Goal: Task Accomplishment & Management: Complete application form

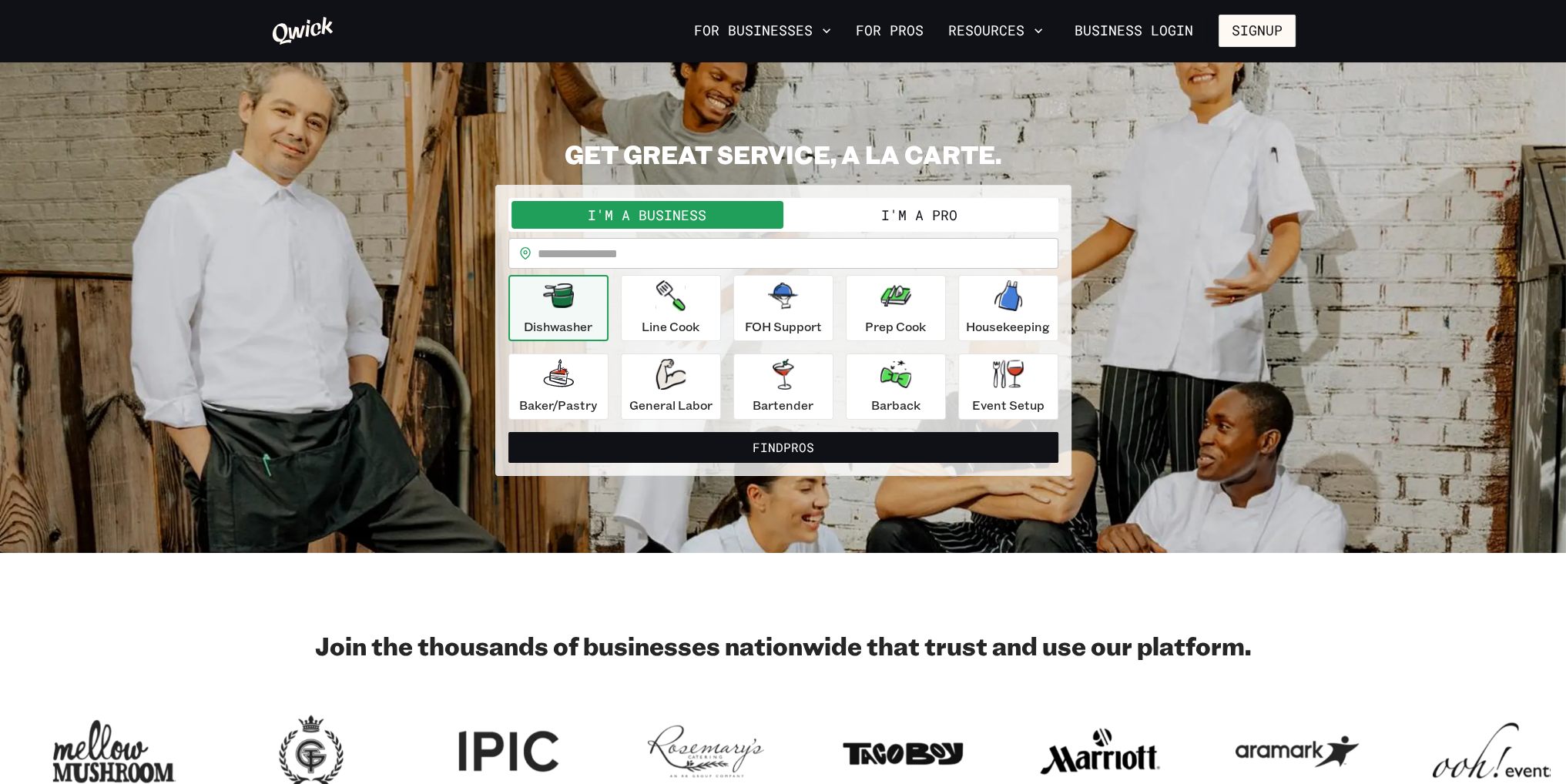
click at [655, 210] on button "I'm a Pro" at bounding box center [919, 214] width 272 height 27
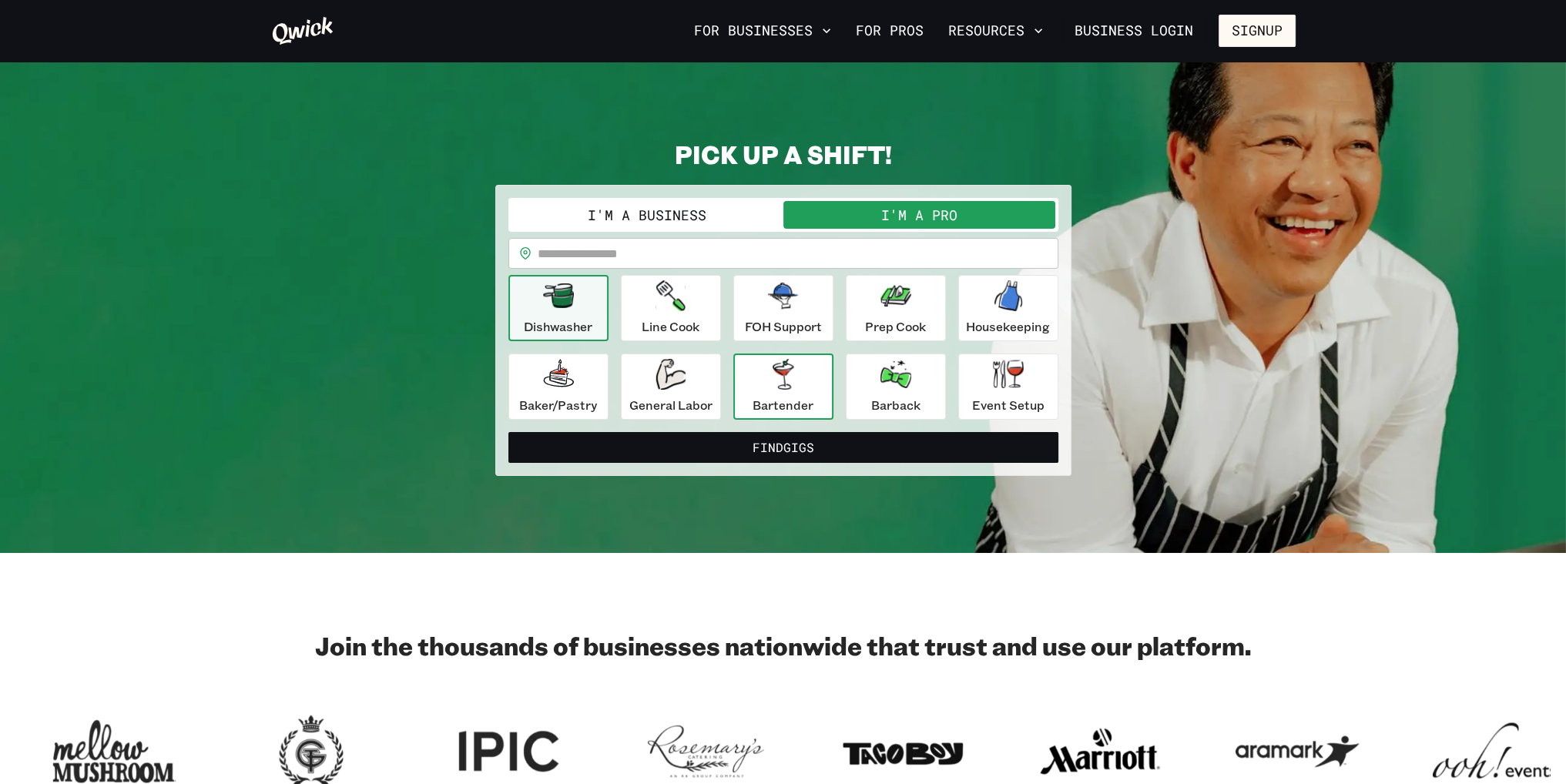
click at [655, 383] on icon "button" at bounding box center [783, 374] width 21 height 31
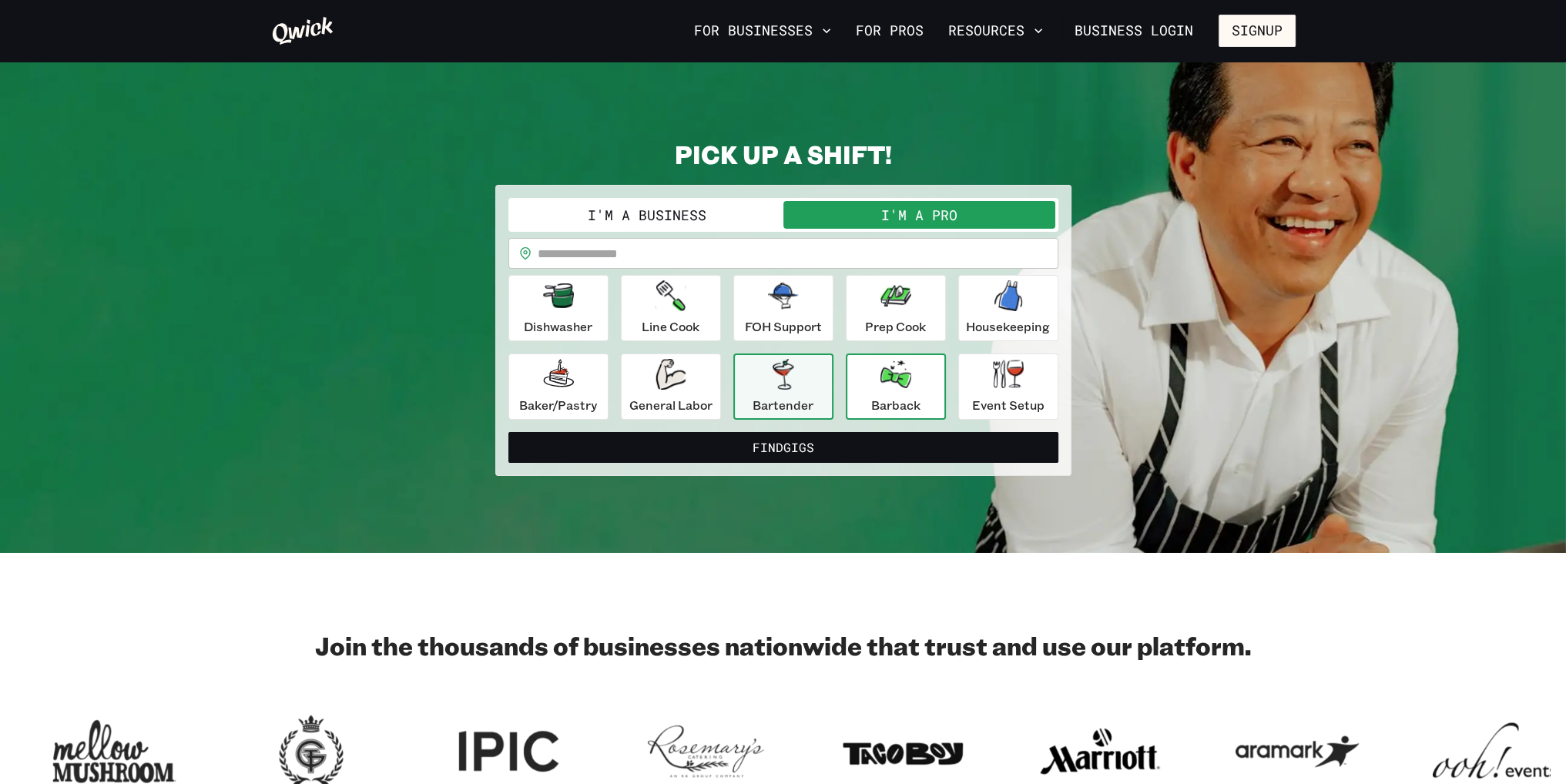
click at [655, 383] on button "Barback" at bounding box center [896, 387] width 100 height 66
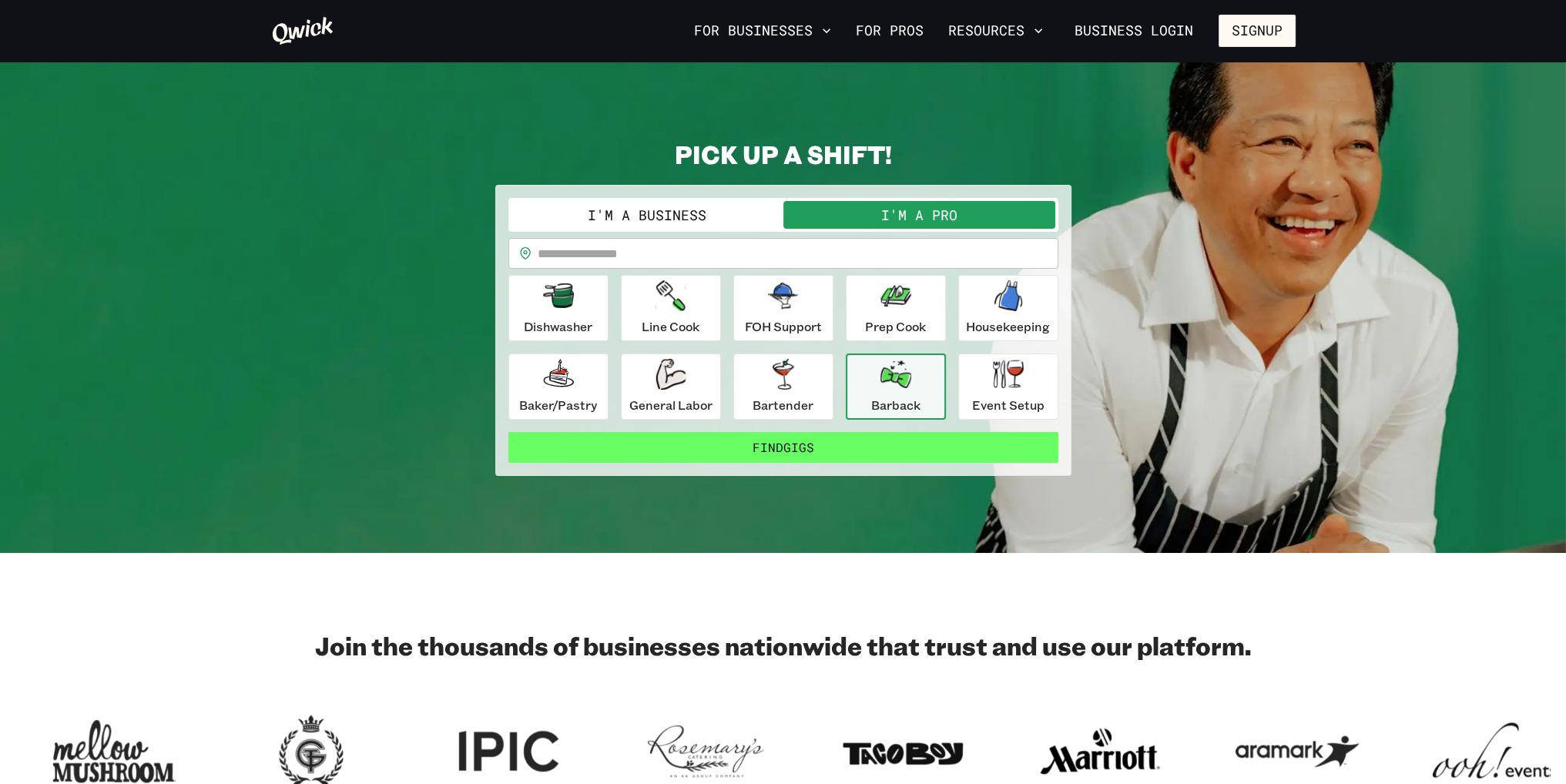
drag, startPoint x: 811, startPoint y: 388, endPoint x: 801, endPoint y: 438, distance: 51.0
click at [655, 389] on div "Bartender" at bounding box center [783, 386] width 60 height 56
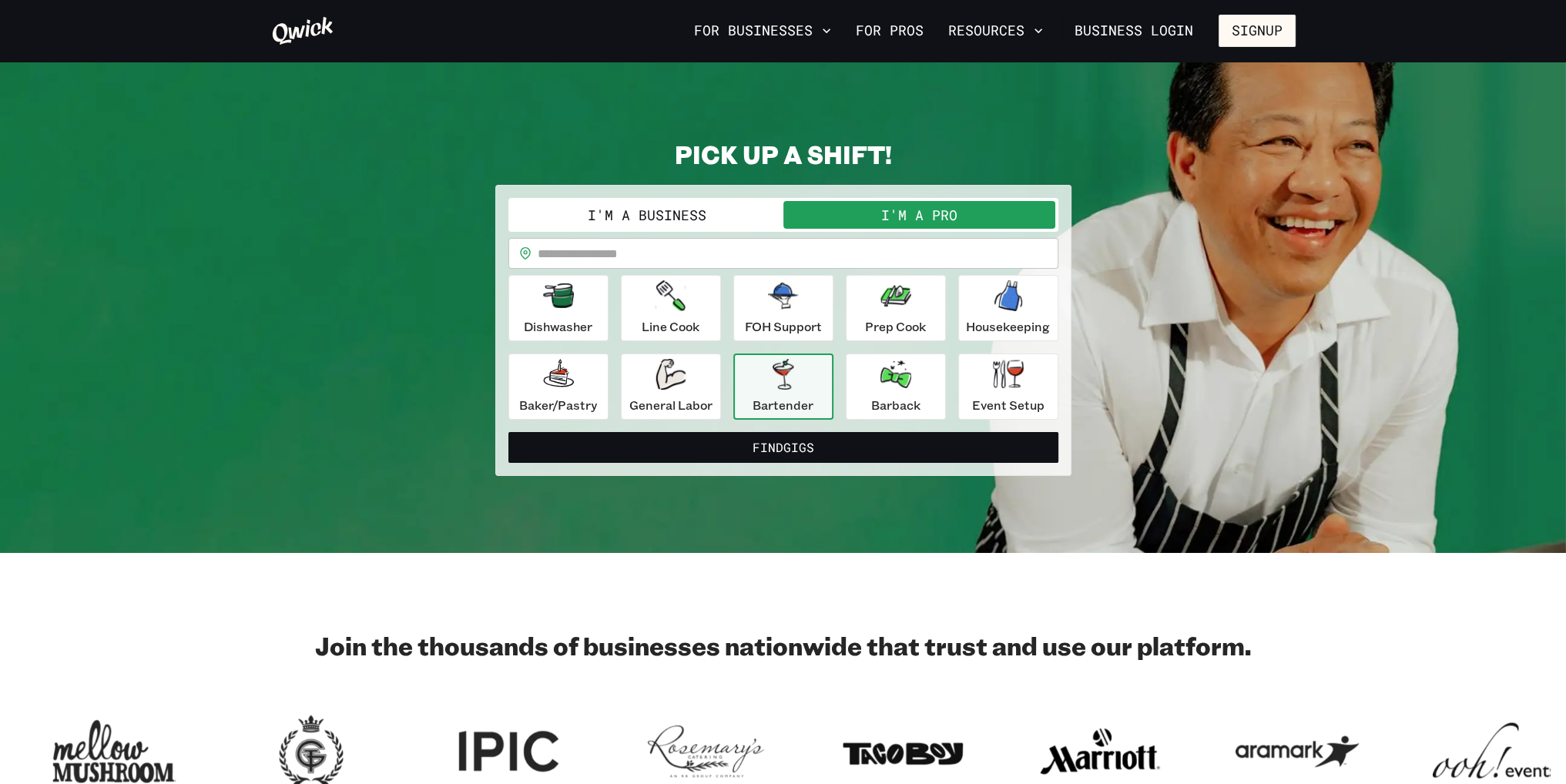
click at [655, 437] on button "Find Gigs" at bounding box center [783, 447] width 550 height 31
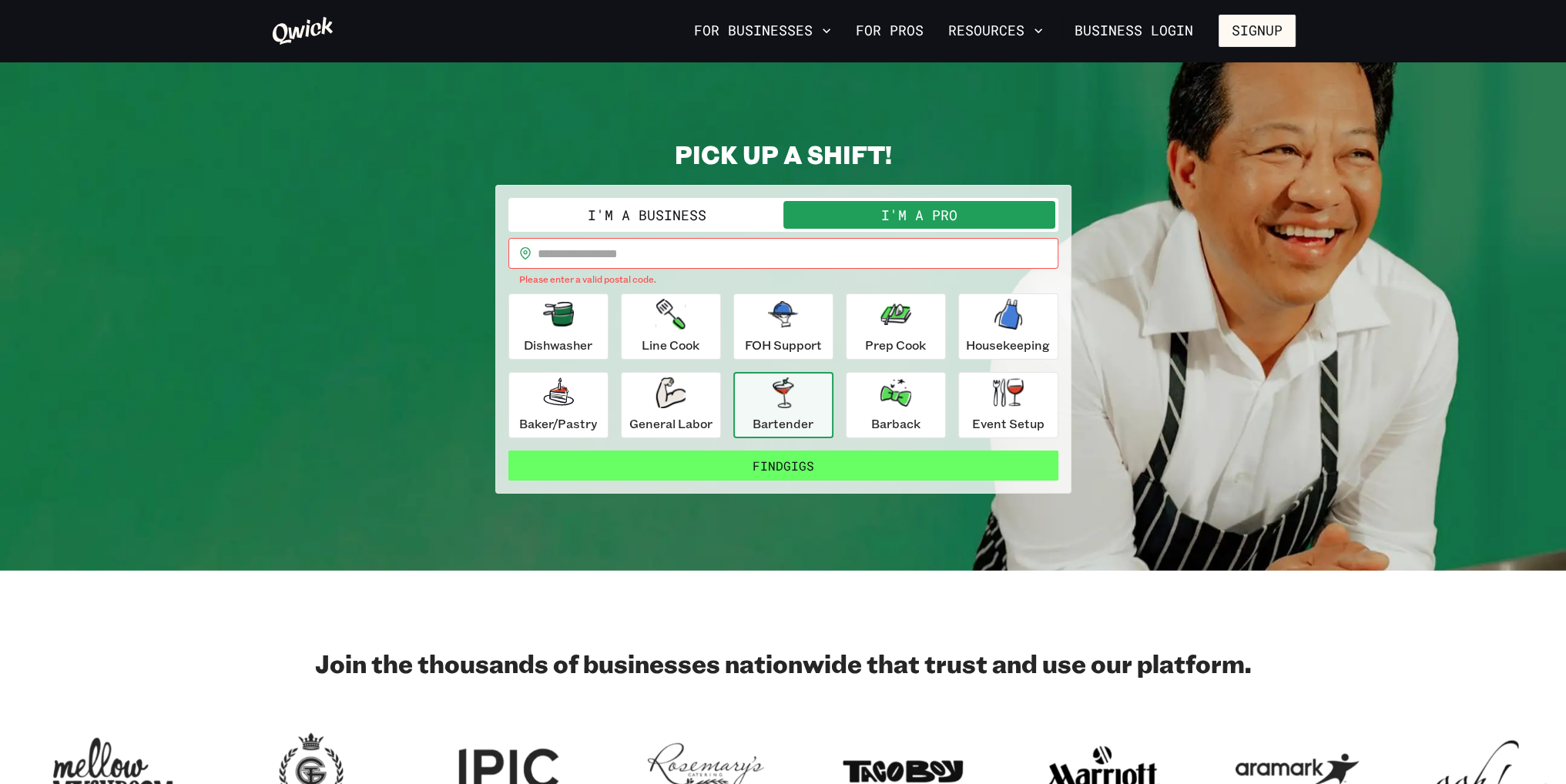
click at [655, 456] on button "Find Gigs" at bounding box center [783, 465] width 550 height 31
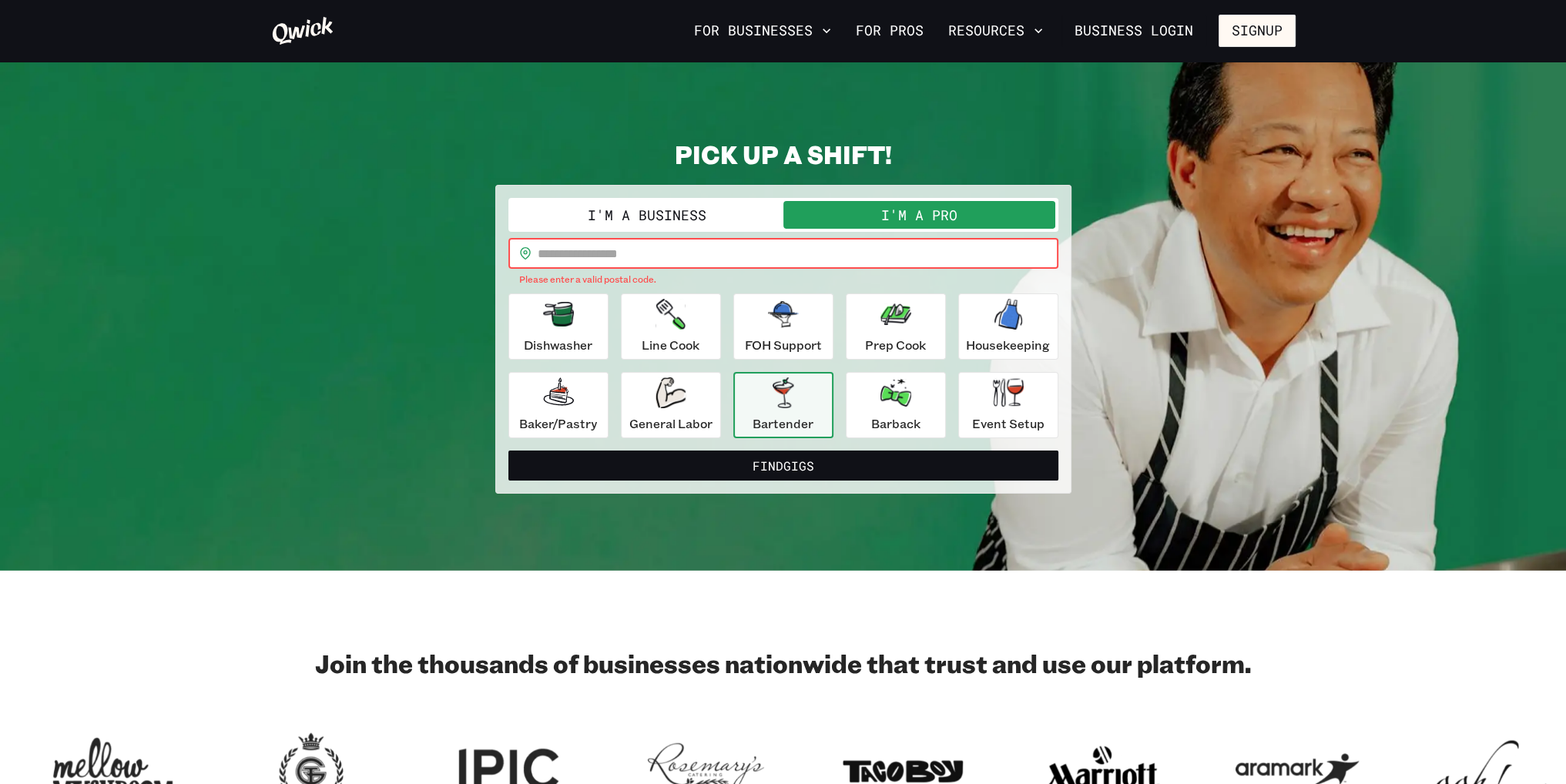
drag, startPoint x: 774, startPoint y: 244, endPoint x: 769, endPoint y: 259, distance: 15.8
click at [655, 246] on input "text" at bounding box center [799, 253] width 521 height 31
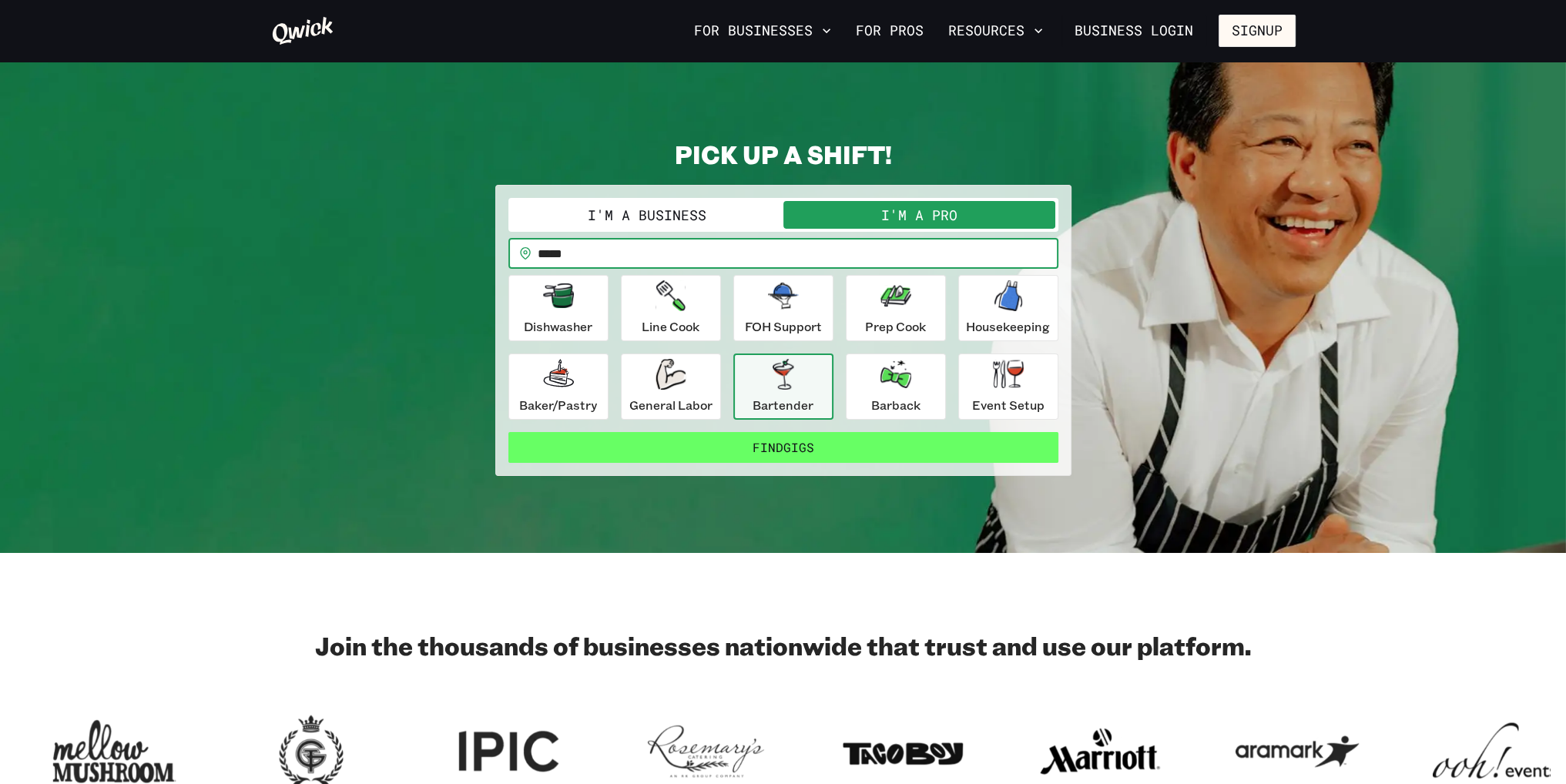
type input "*****"
click at [655, 436] on button "Find Gigs" at bounding box center [783, 447] width 550 height 31
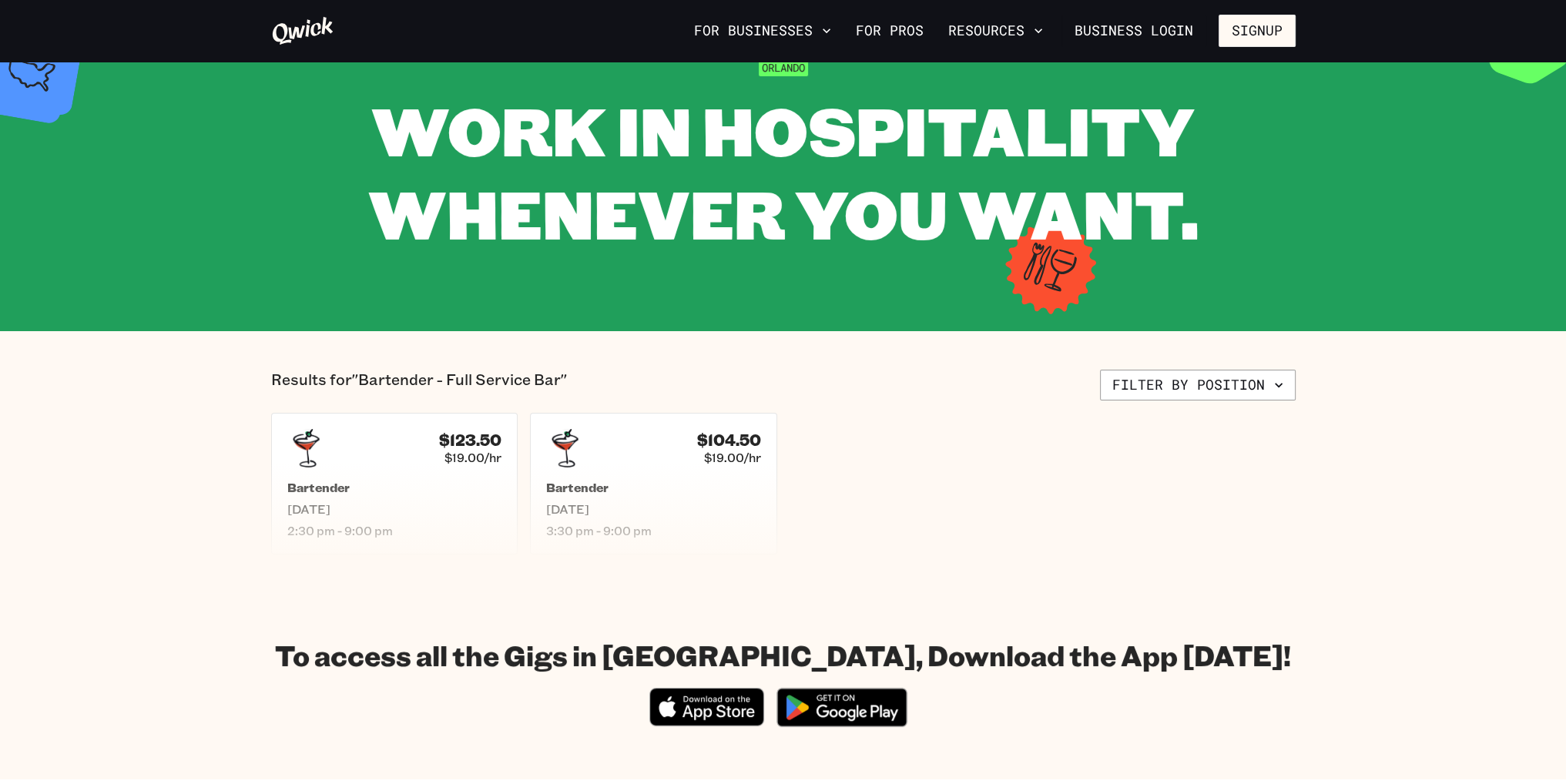
scroll to position [77, 0]
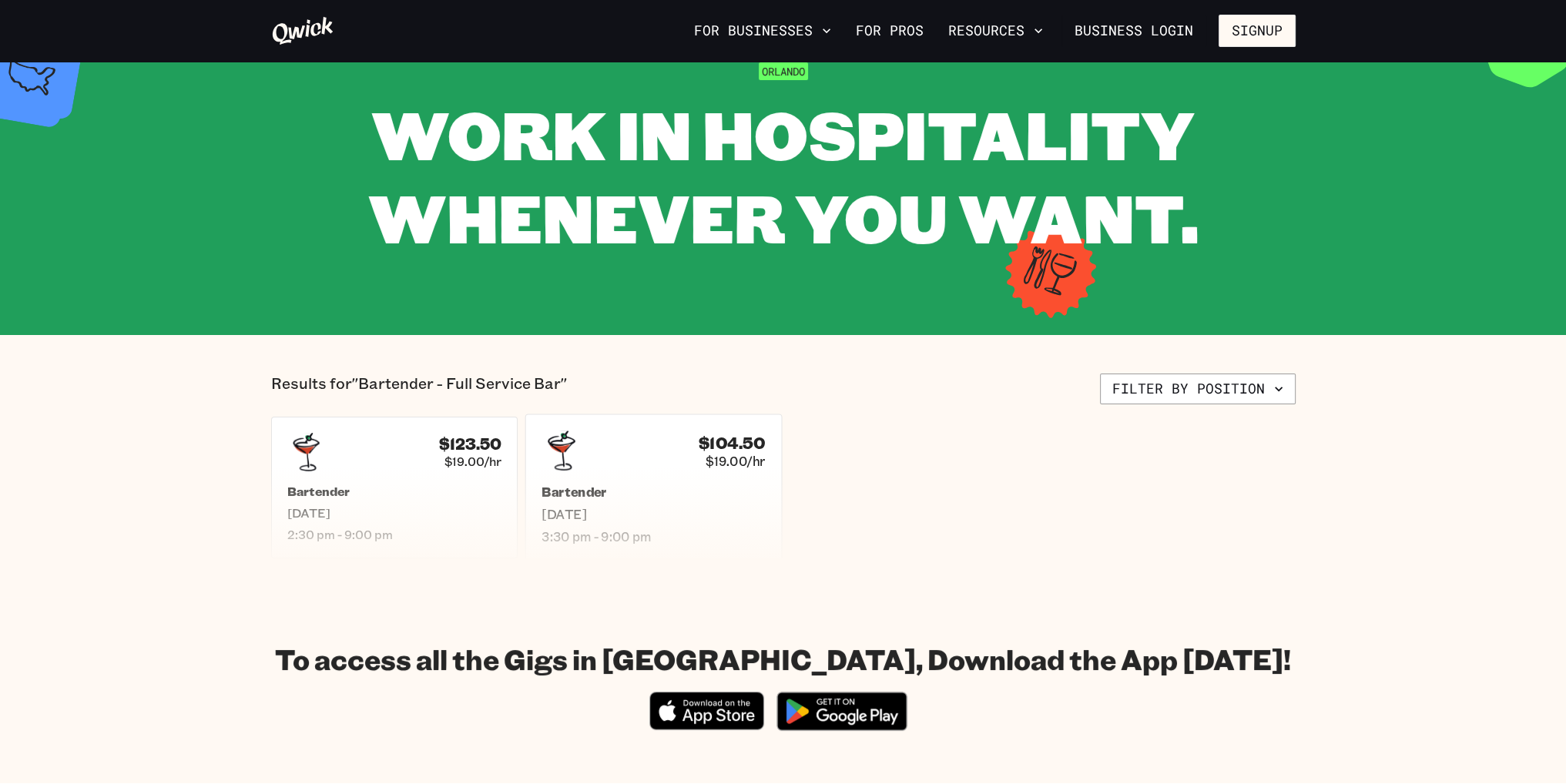
click at [655, 506] on span "Thu, Sep 18" at bounding box center [653, 513] width 224 height 16
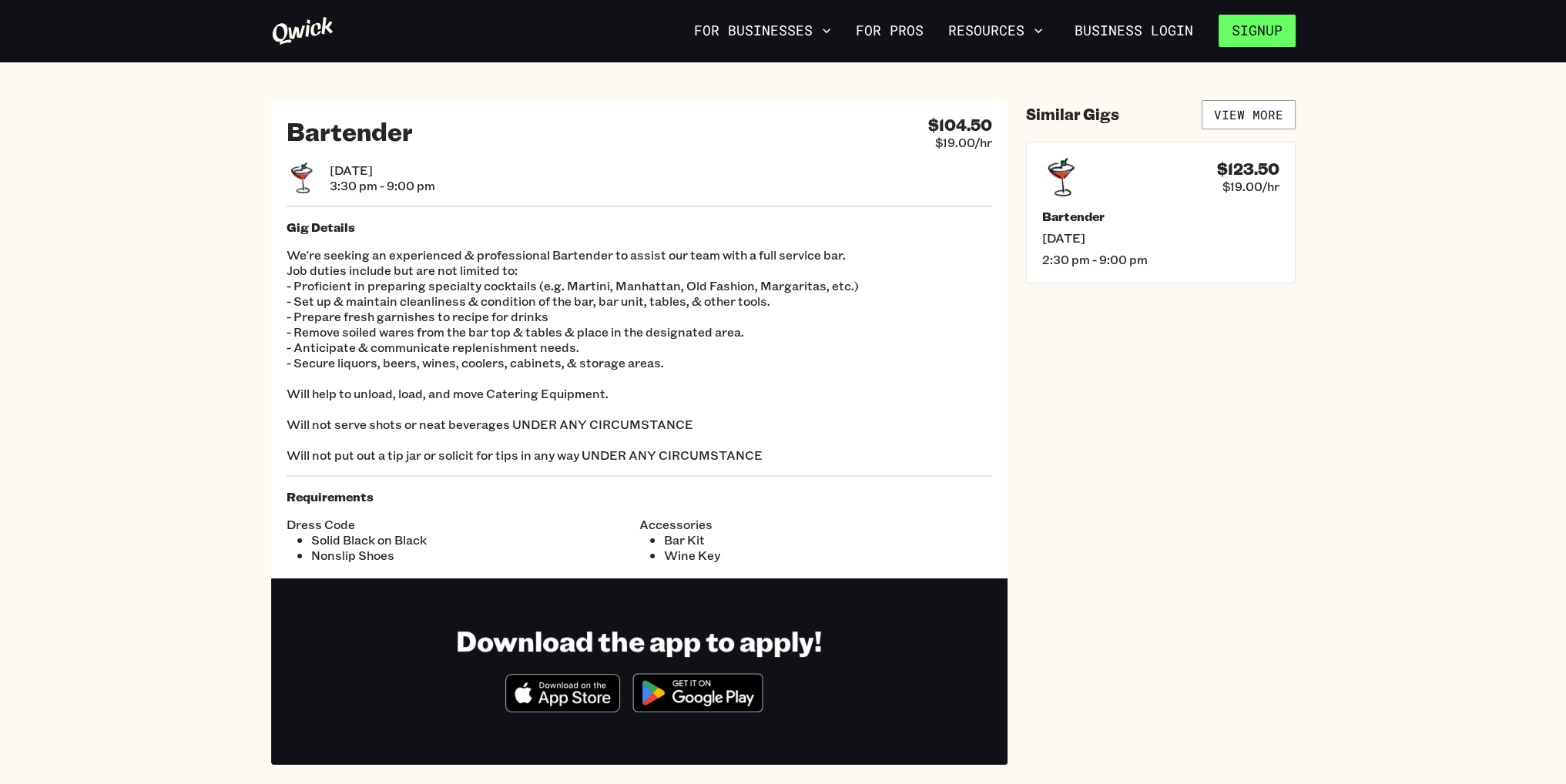
click at [655, 39] on button "Signup" at bounding box center [1257, 31] width 77 height 32
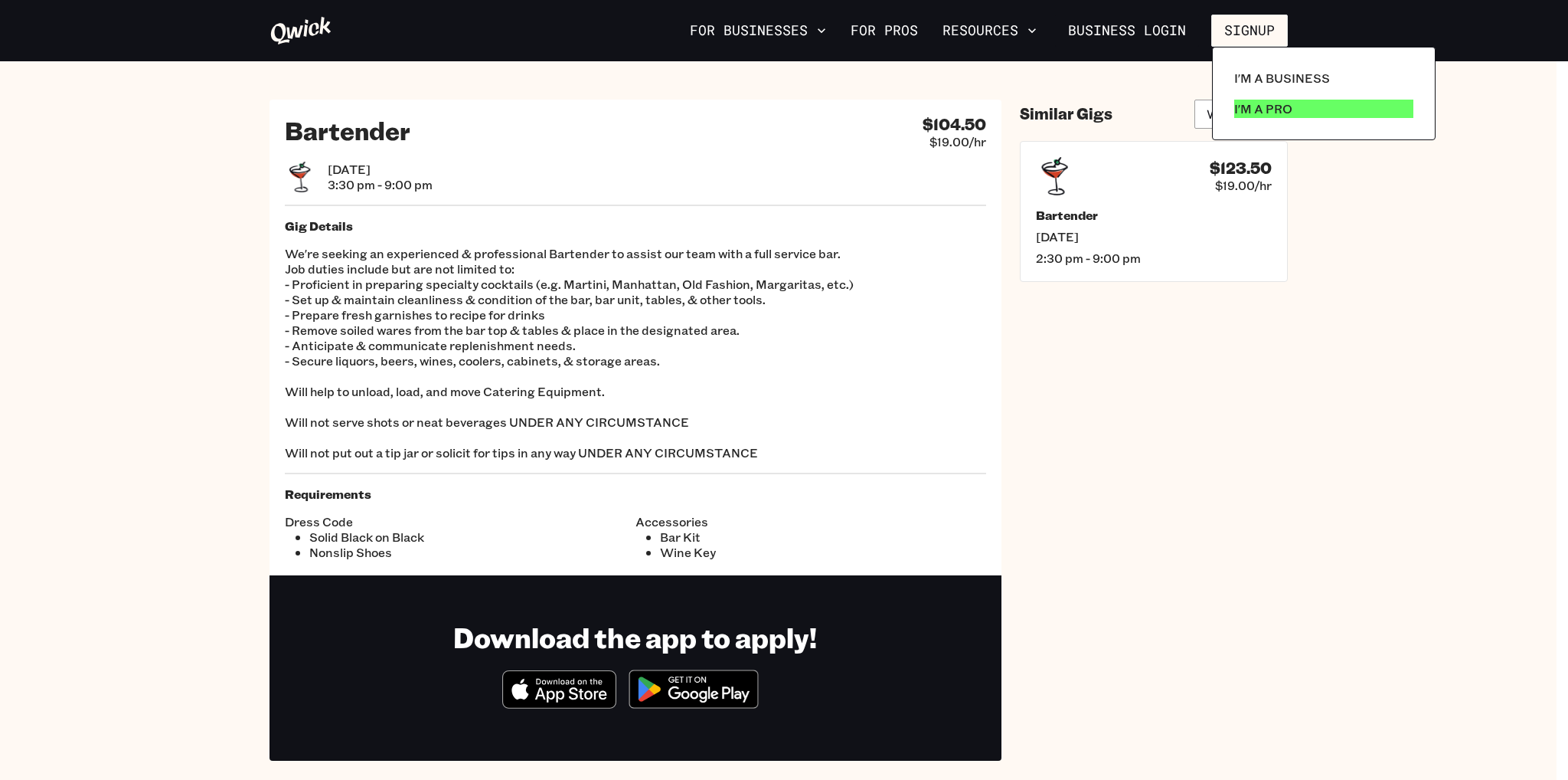
click at [651, 110] on p "I'm a Pro" at bounding box center [1264, 109] width 58 height 19
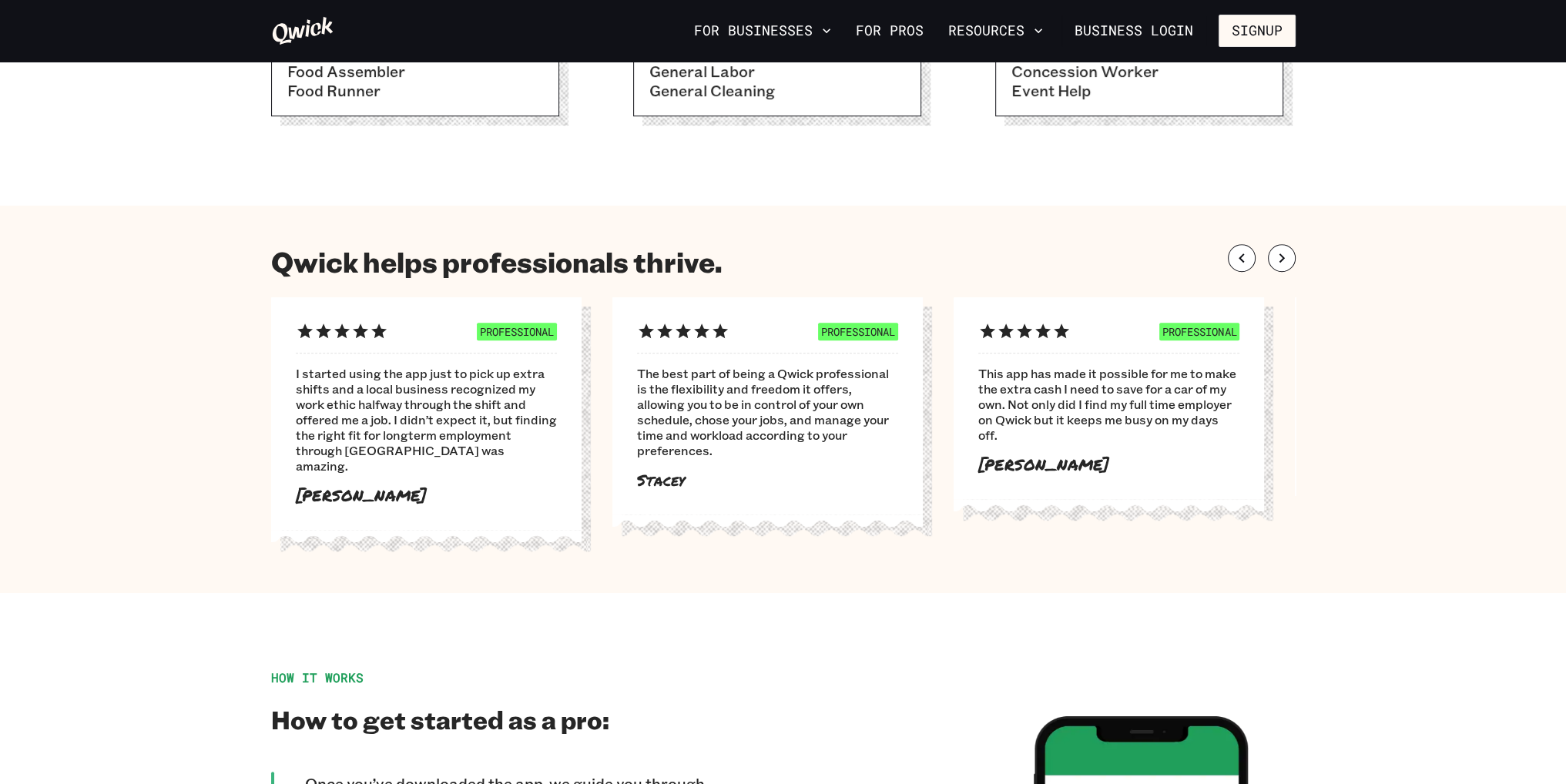
scroll to position [231, 0]
